Goal: Task Accomplishment & Management: Use online tool/utility

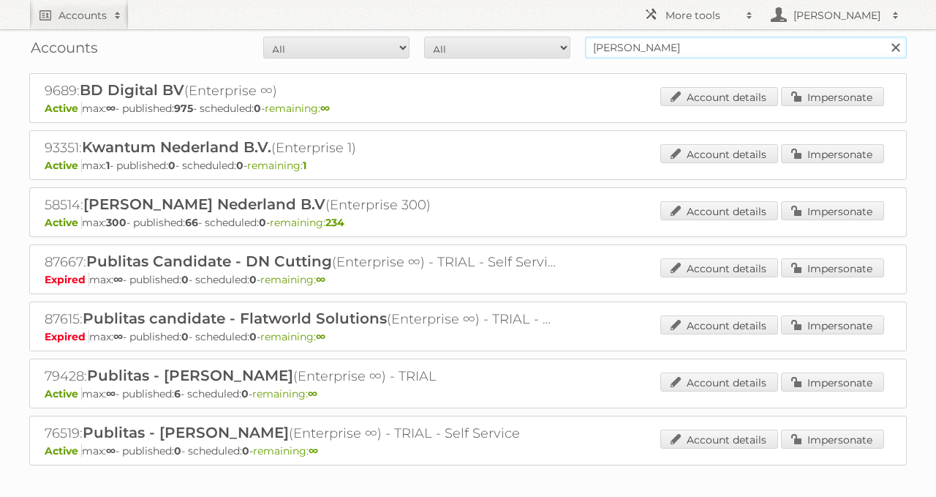
drag, startPoint x: 665, startPoint y: 53, endPoint x: 475, endPoint y: 53, distance: 189.5
click at [489, 51] on form "All Active Expired Pending All Paid Trials Self service leen bakker Search" at bounding box center [468, 48] width 878 height 22
type input "delhaize"
click at [884, 37] on input "Search" at bounding box center [895, 48] width 22 height 22
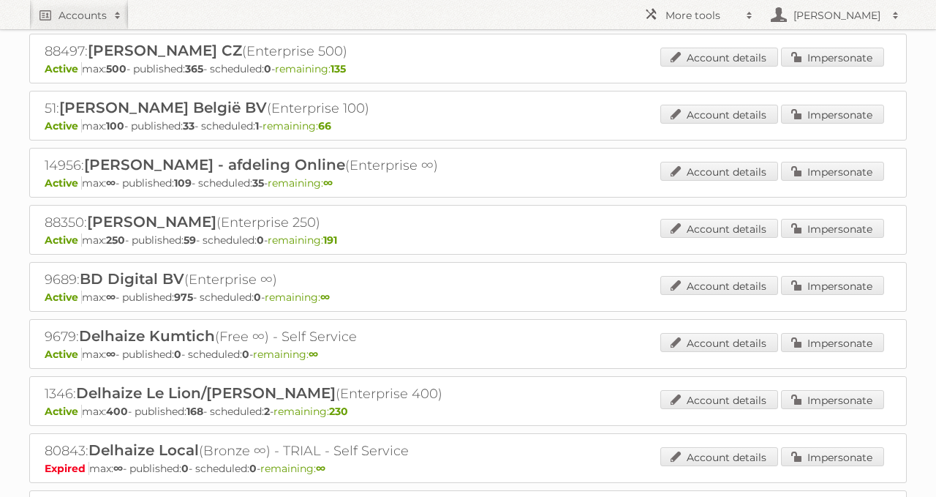
scroll to position [183, 0]
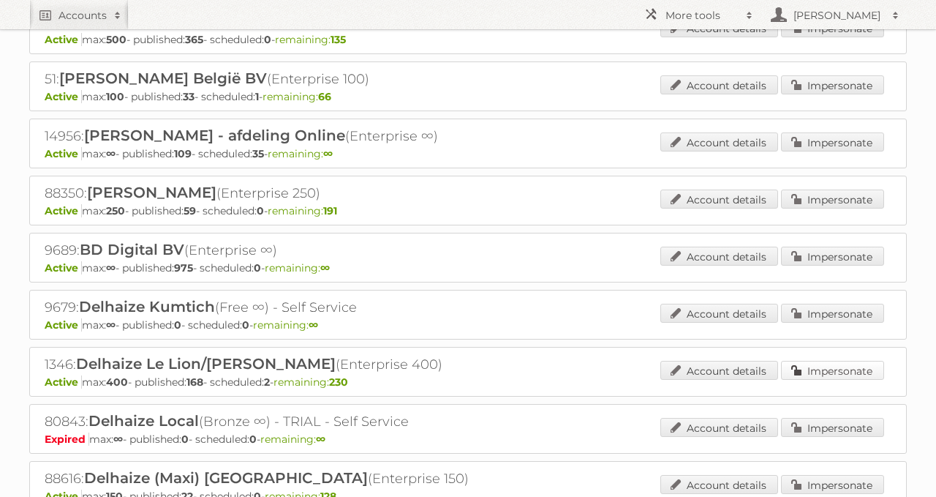
click at [819, 364] on link "Impersonate" at bounding box center [832, 370] width 103 height 19
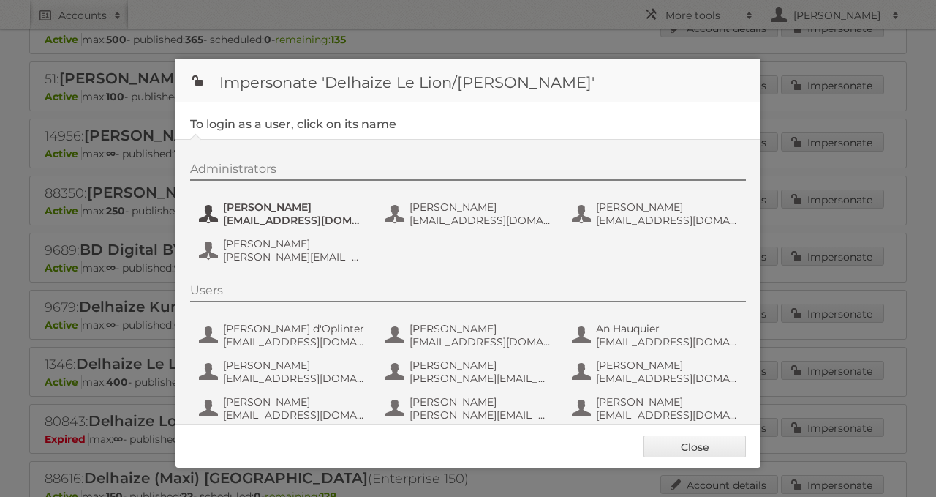
click at [285, 223] on span "[EMAIL_ADDRESS][DOMAIN_NAME]" at bounding box center [294, 220] width 142 height 13
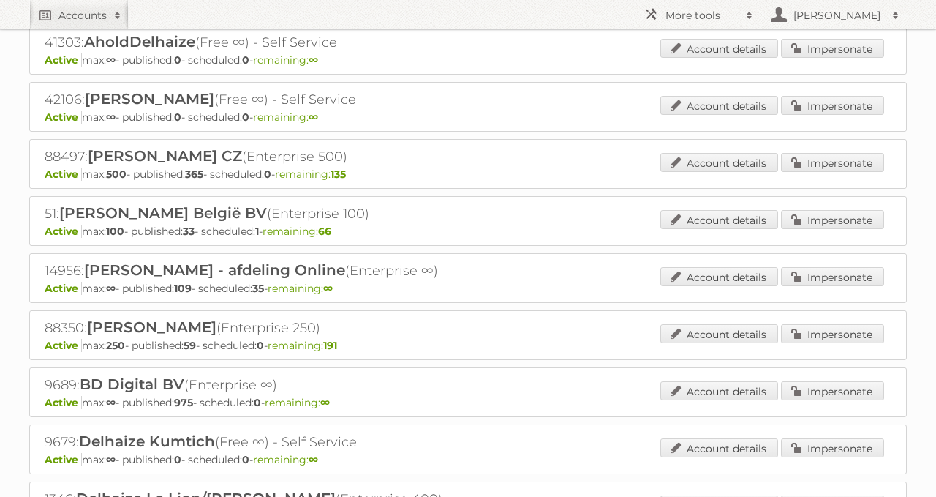
scroll to position [0, 0]
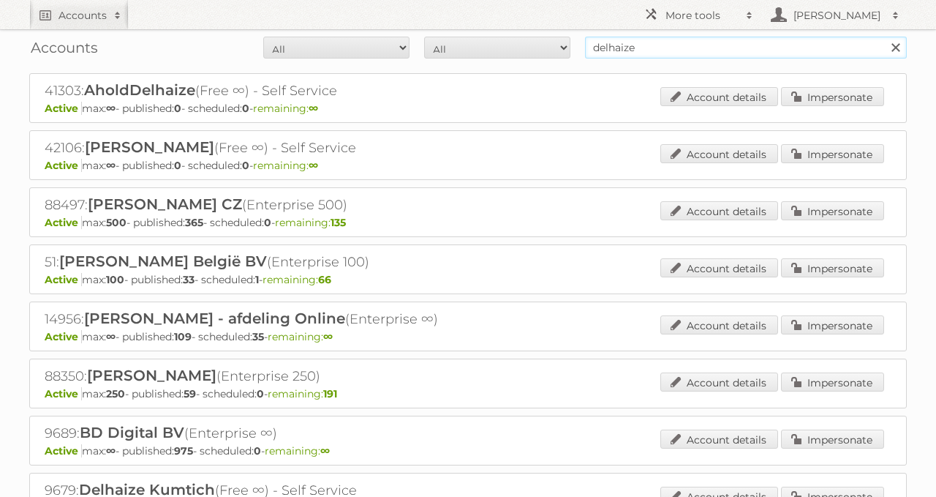
drag, startPoint x: 686, startPoint y: 53, endPoint x: 487, endPoint y: 56, distance: 199.0
click at [487, 56] on form "All Active Expired Pending All Paid Trials Self service delhaize Search" at bounding box center [468, 48] width 878 height 22
type input "supra bazar"
click at [884, 37] on input "Search" at bounding box center [895, 48] width 22 height 22
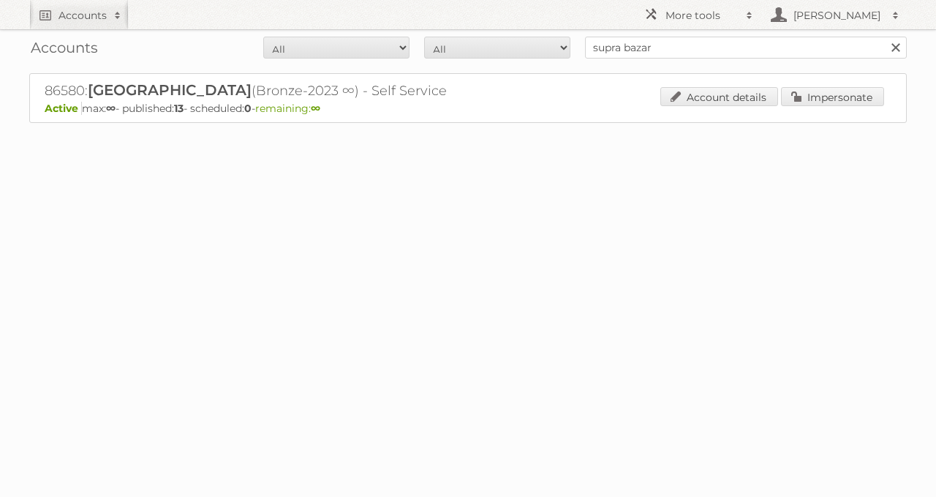
click at [821, 105] on div "Account details Impersonate" at bounding box center [773, 98] width 224 height 22
click at [802, 93] on link "Impersonate" at bounding box center [832, 96] width 103 height 19
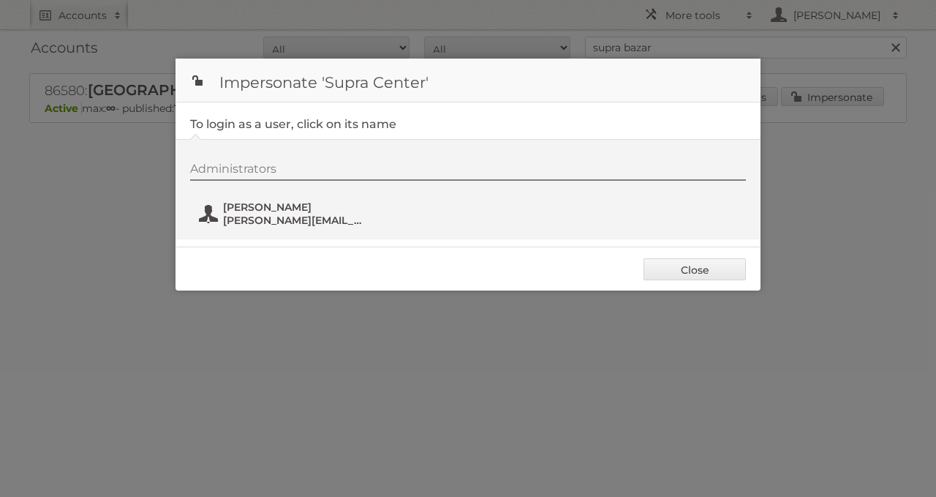
click at [238, 225] on button "Sophie Lambrecht sophie.lambrecht@suprabazar.be" at bounding box center [284, 213] width 172 height 29
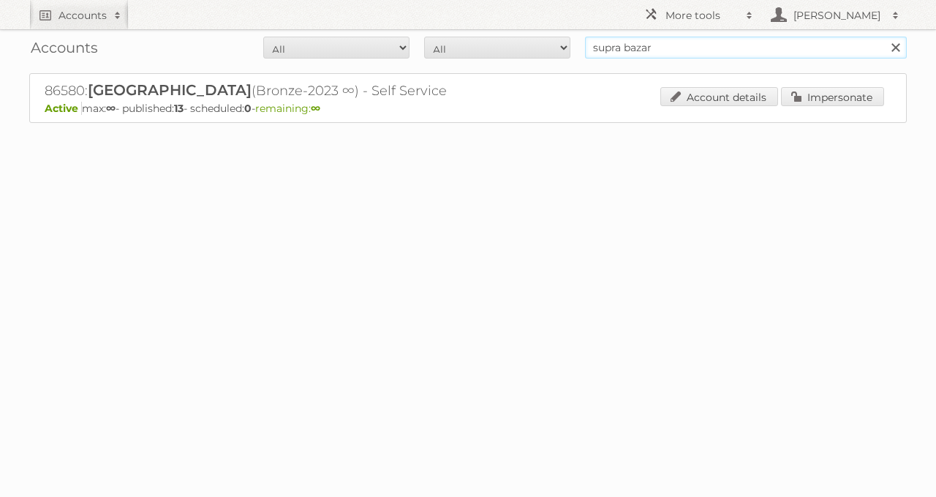
drag, startPoint x: 628, startPoint y: 56, endPoint x: 531, endPoint y: 58, distance: 97.3
click at [561, 61] on div "Accounts All Active Expired Pending All Paid Trials Self service supra bazar Se…" at bounding box center [468, 47] width 878 height 37
type input "alvo"
click at [884, 37] on input "Search" at bounding box center [895, 48] width 22 height 22
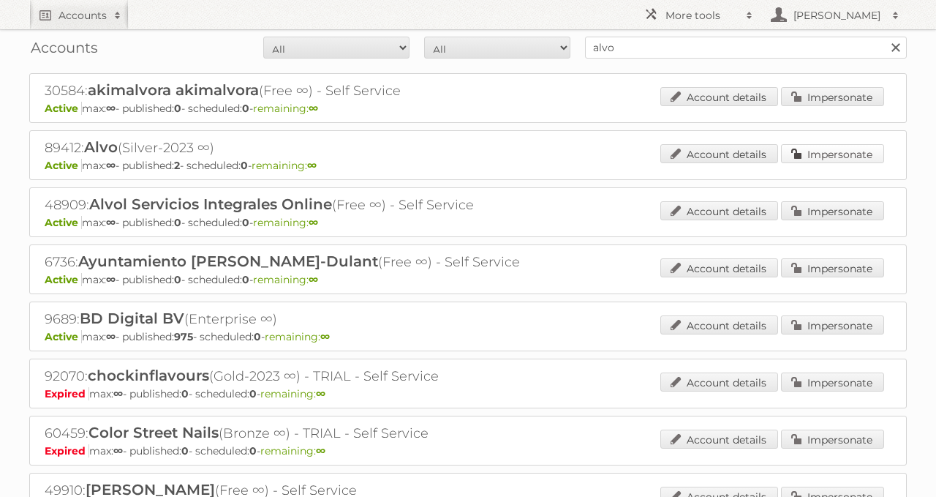
click at [851, 157] on link "Impersonate" at bounding box center [832, 153] width 103 height 19
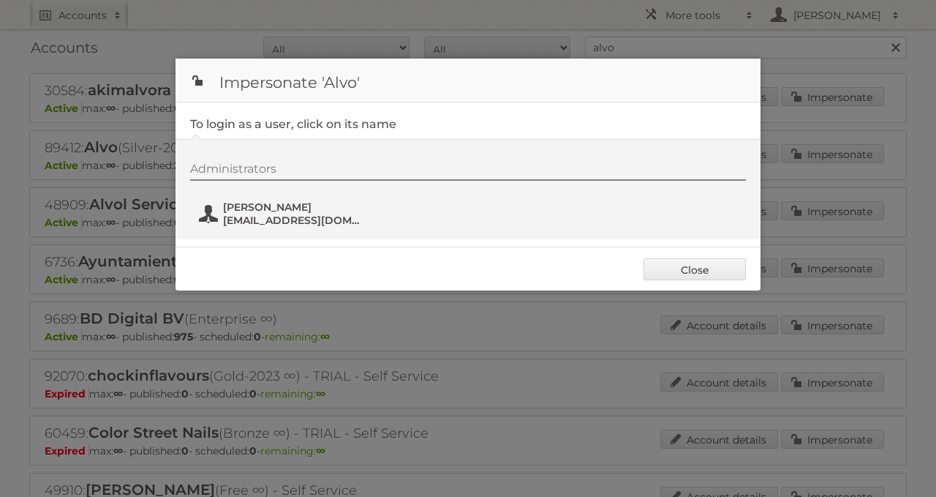
click at [318, 201] on span "Corry Govaert" at bounding box center [294, 206] width 142 height 13
